Goal: Task Accomplishment & Management: Use online tool/utility

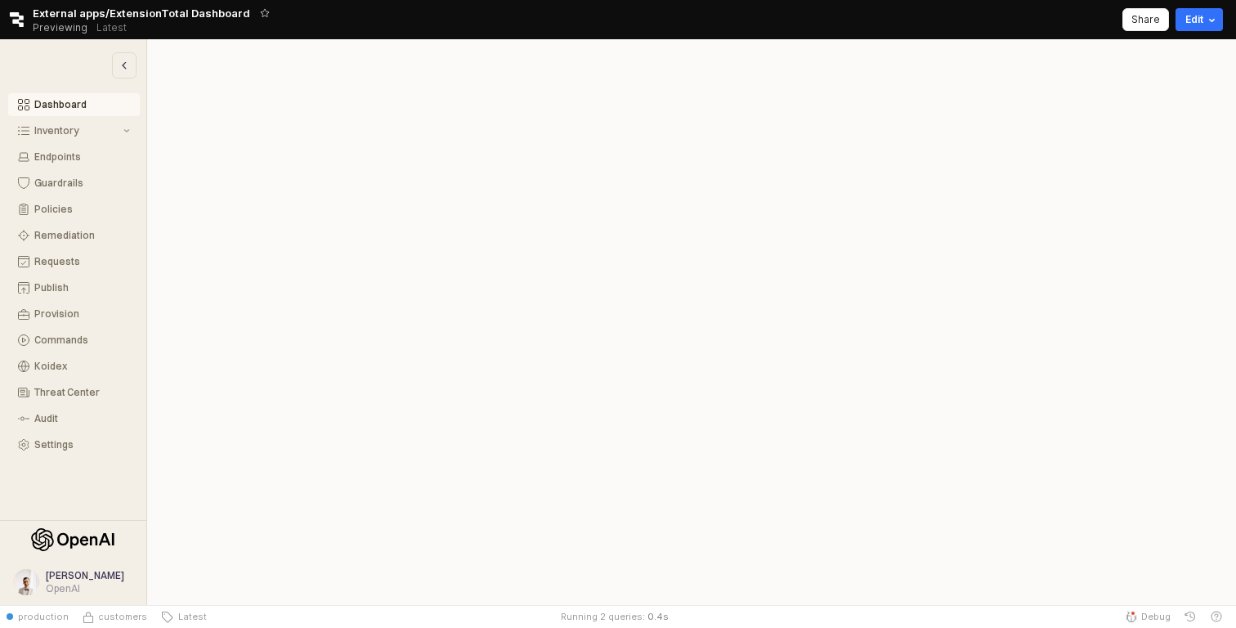
click at [664, 27] on div "Retool logo External apps/ExtensionTotal Dashboard Previewing Latest Share Edit" at bounding box center [618, 19] width 1236 height 39
